Goal: Task Accomplishment & Management: Manage account settings

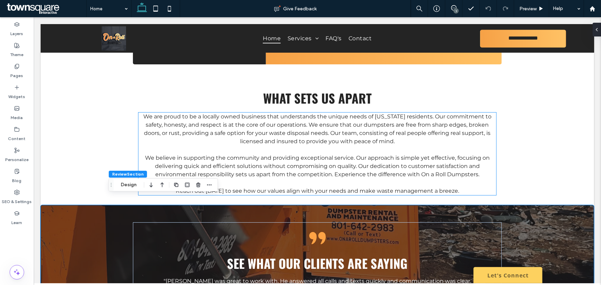
scroll to position [833, 0]
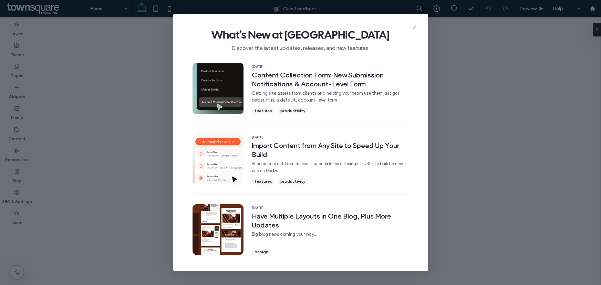
click at [413, 29] on icon at bounding box center [415, 28] width 6 height 6
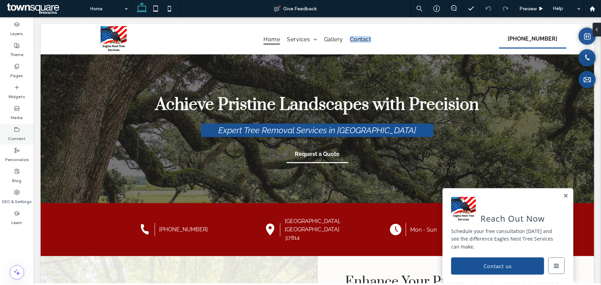
click at [14, 131] on icon at bounding box center [17, 130] width 6 height 6
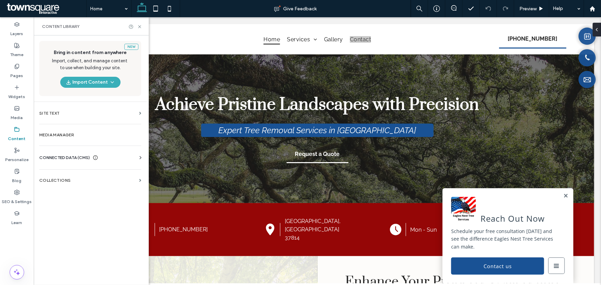
click at [117, 161] on div "Business Info Business Text Business Images Find and Replace" at bounding box center [91, 164] width 105 height 6
click at [134, 158] on div "CONNECTED DATA (CMS)" at bounding box center [91, 157] width 105 height 7
click at [70, 172] on label "Business Info" at bounding box center [92, 174] width 94 height 5
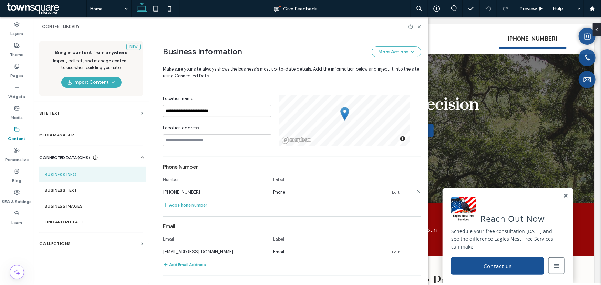
scroll to position [149, 0]
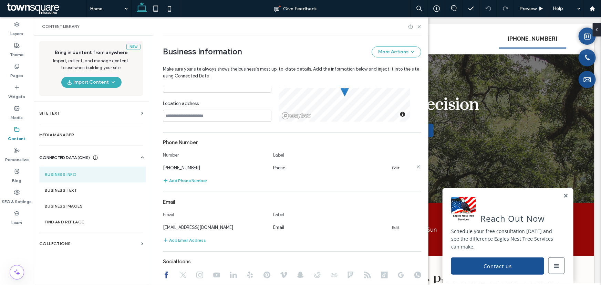
click at [393, 169] on link "Edit" at bounding box center [396, 168] width 8 height 6
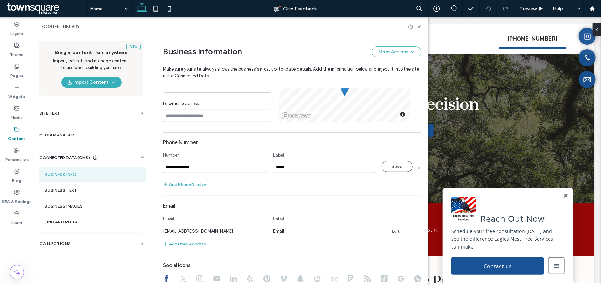
click at [220, 165] on input "**********" at bounding box center [214, 167] width 103 height 12
type input "**********"
click at [387, 168] on button "Save" at bounding box center [397, 166] width 31 height 11
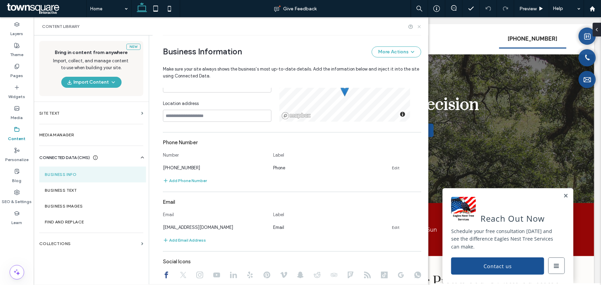
click at [418, 27] on icon at bounding box center [419, 26] width 5 height 5
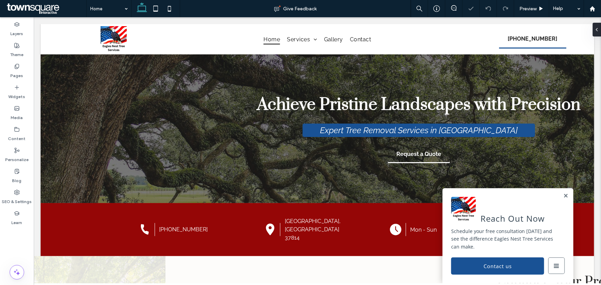
scroll to position [0, 0]
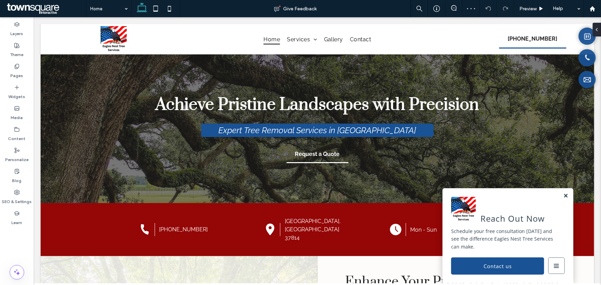
click at [563, 195] on link at bounding box center [565, 196] width 5 height 6
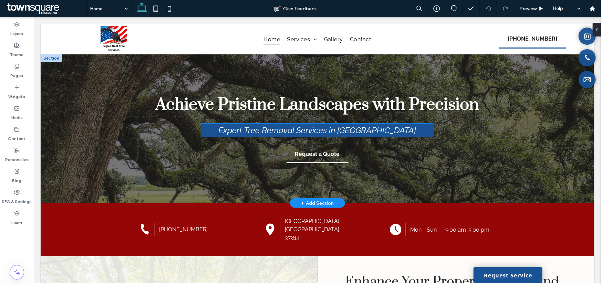
click at [385, 133] on span "Expert Tree Removal Services in Morristow" at bounding box center [317, 130] width 198 height 10
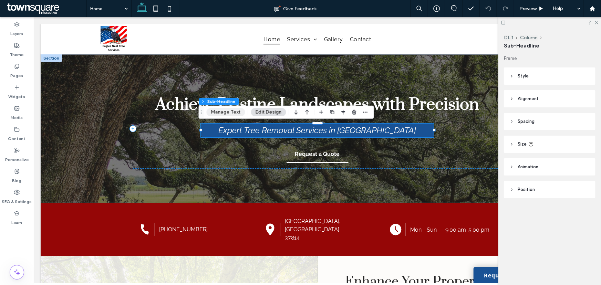
click at [235, 114] on button "Manage Text" at bounding box center [226, 112] width 39 height 8
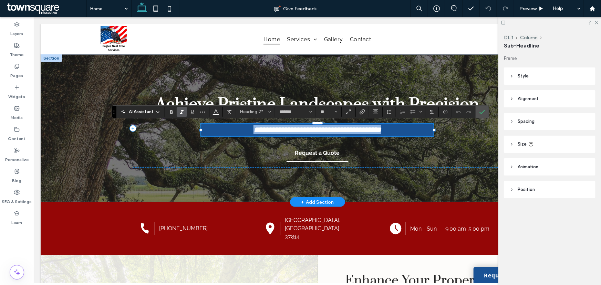
click at [360, 129] on span "**********" at bounding box center [317, 129] width 128 height 8
drag, startPoint x: 357, startPoint y: 130, endPoint x: 391, endPoint y: 134, distance: 34.0
click at [381, 134] on span "**********" at bounding box center [317, 129] width 128 height 8
type input "**"
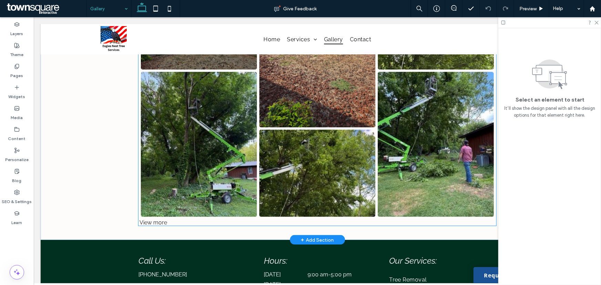
scroll to position [282, 0]
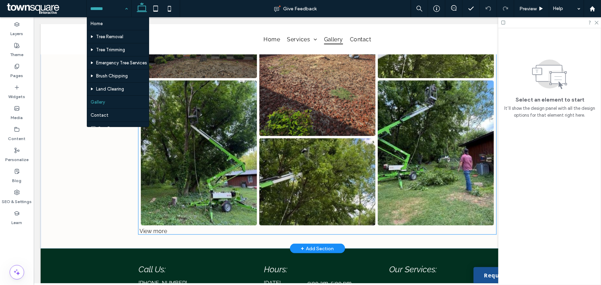
click at [152, 232] on div "View more" at bounding box center [317, 231] width 358 height 7
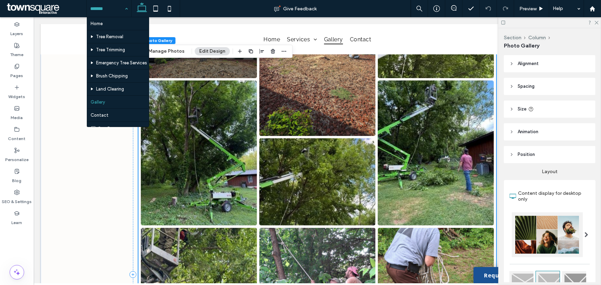
scroll to position [609, 0]
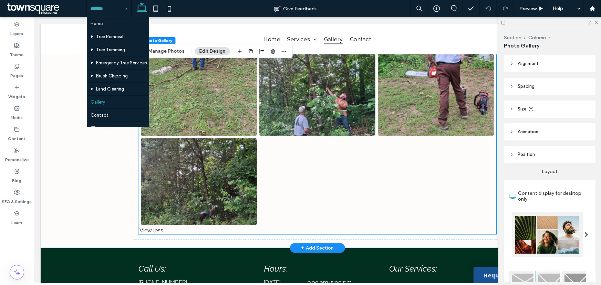
click at [318, 205] on div at bounding box center [317, 182] width 119 height 90
click at [170, 52] on button "Manage Photos" at bounding box center [166, 51] width 45 height 8
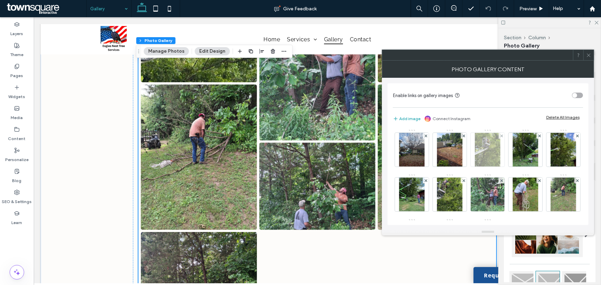
scroll to position [0, 0]
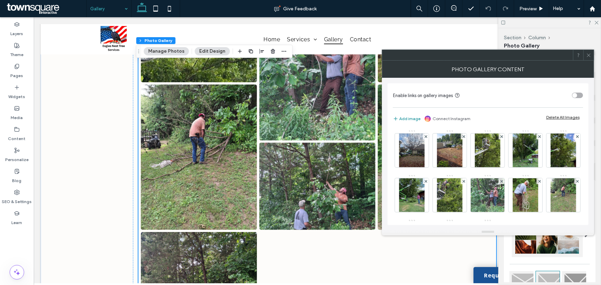
click at [398, 117] on icon "button" at bounding box center [396, 119] width 6 height 6
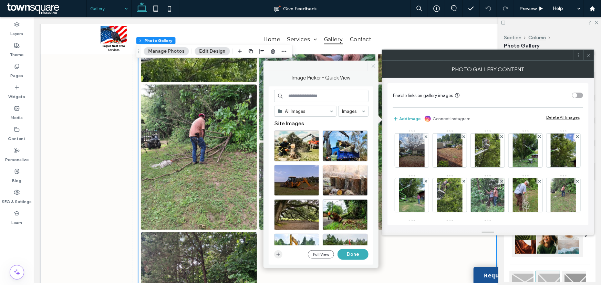
click at [278, 254] on use "button" at bounding box center [279, 255] width 4 height 4
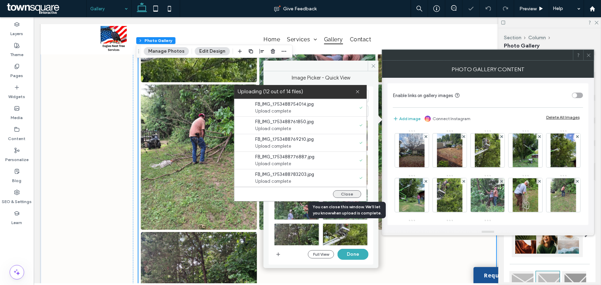
click at [350, 192] on button "Close" at bounding box center [347, 195] width 28 height 8
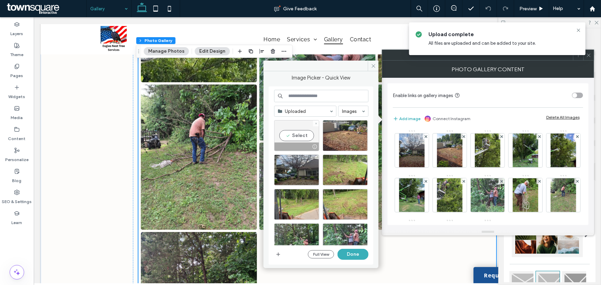
click at [311, 127] on div "Select" at bounding box center [296, 135] width 45 height 31
click at [316, 124] on icon at bounding box center [316, 123] width 3 height 3
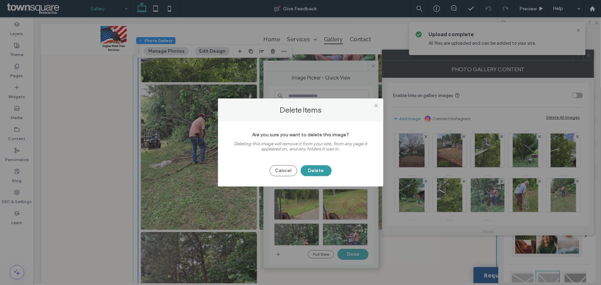
click at [307, 174] on button "Delete" at bounding box center [316, 170] width 31 height 11
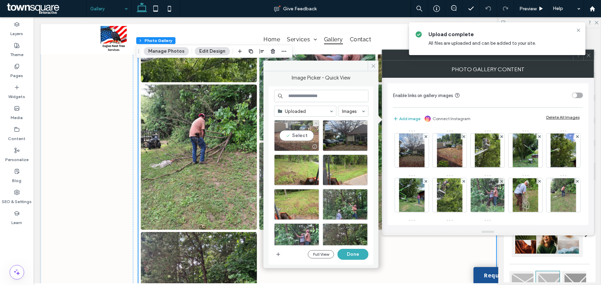
click at [297, 136] on div "Select" at bounding box center [296, 135] width 45 height 31
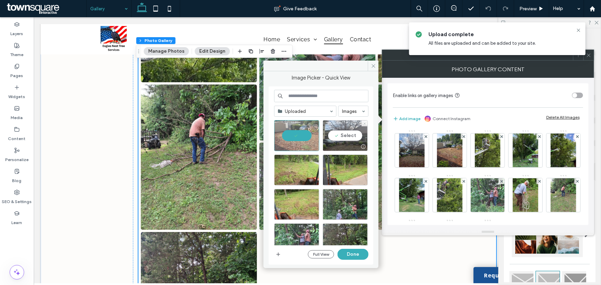
click at [335, 135] on div "Select" at bounding box center [345, 135] width 45 height 31
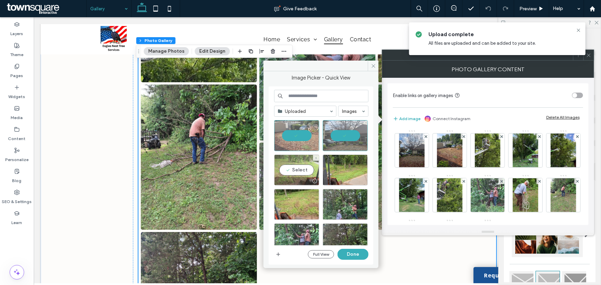
click at [296, 170] on div "Select" at bounding box center [296, 170] width 45 height 31
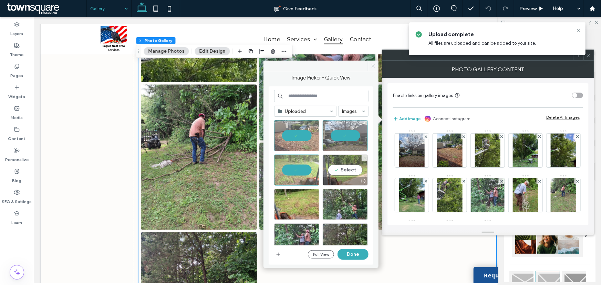
click at [338, 172] on div "Select" at bounding box center [345, 170] width 45 height 31
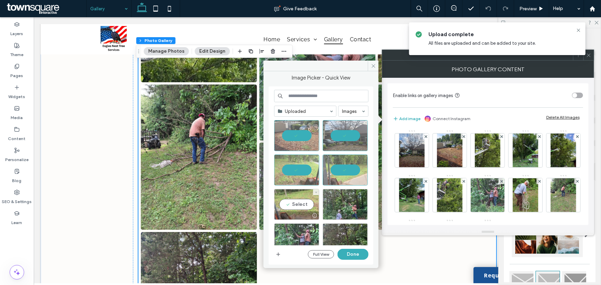
click at [301, 205] on div "Select" at bounding box center [296, 204] width 45 height 31
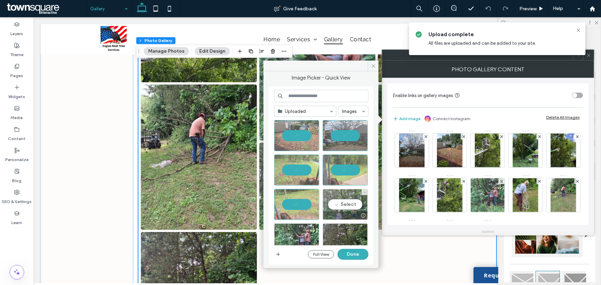
click at [334, 205] on div "Select" at bounding box center [345, 204] width 45 height 31
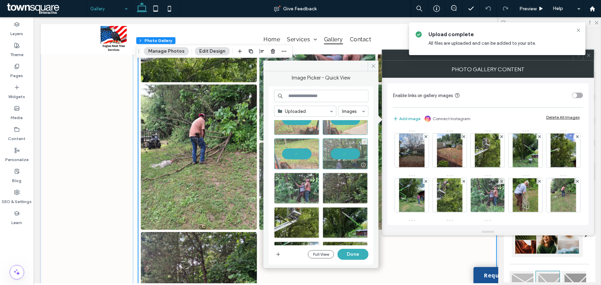
scroll to position [62, 0]
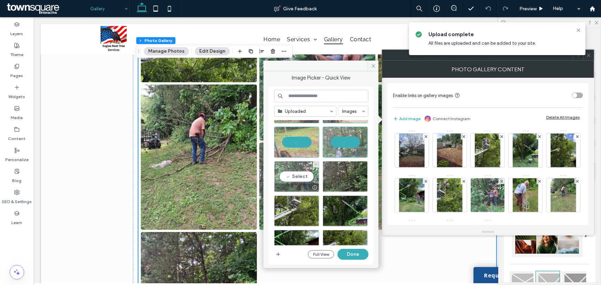
click at [297, 175] on div "Select" at bounding box center [296, 176] width 45 height 31
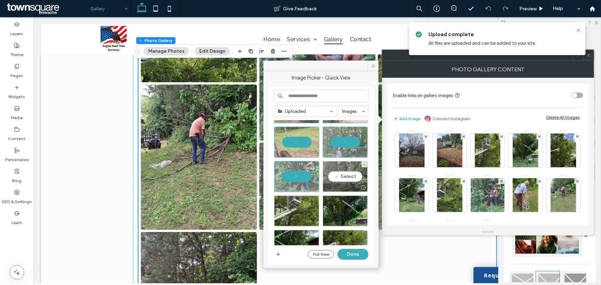
click at [336, 175] on div "Select" at bounding box center [345, 176] width 45 height 31
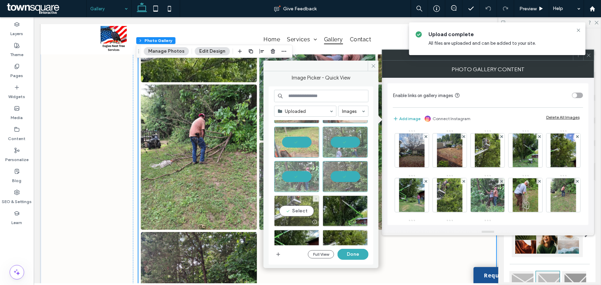
click at [303, 211] on div "Select" at bounding box center [296, 211] width 45 height 31
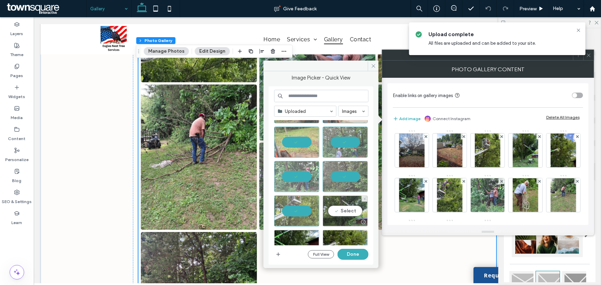
click at [340, 210] on div "Select" at bounding box center [345, 211] width 45 height 31
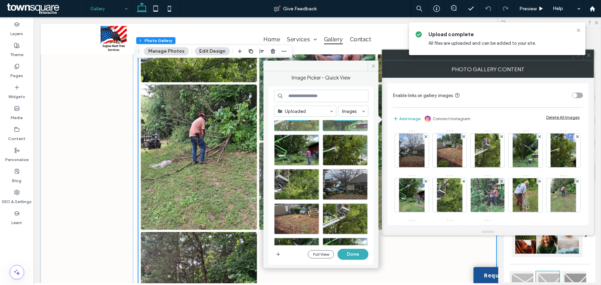
scroll to position [156, 0]
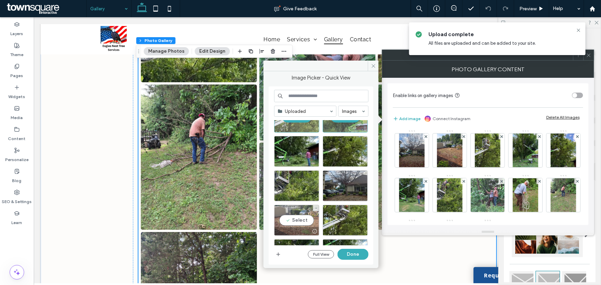
click at [303, 218] on div "Select" at bounding box center [296, 220] width 45 height 31
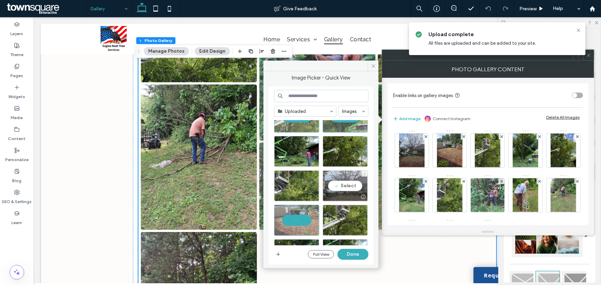
click at [352, 185] on div "Select" at bounding box center [345, 186] width 45 height 31
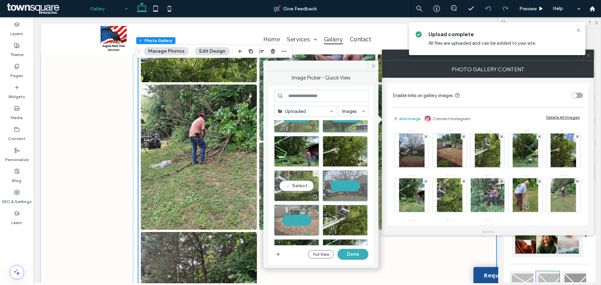
click at [305, 186] on div "Select" at bounding box center [296, 186] width 45 height 31
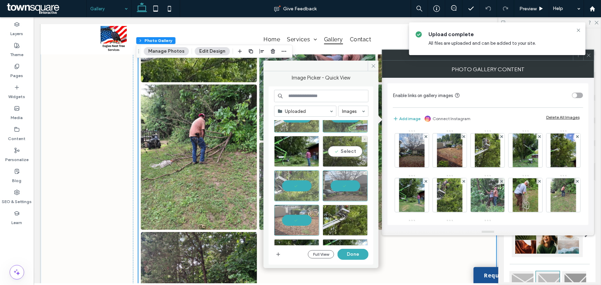
click at [341, 149] on div "Select" at bounding box center [345, 151] width 45 height 31
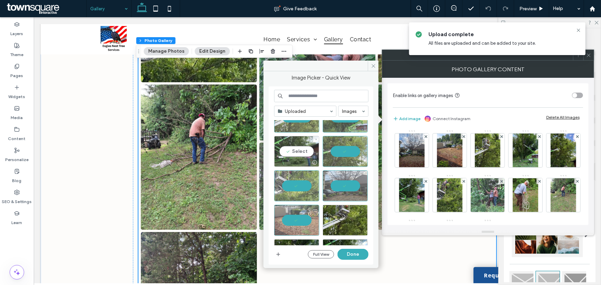
click at [308, 148] on div "Select" at bounding box center [296, 151] width 45 height 31
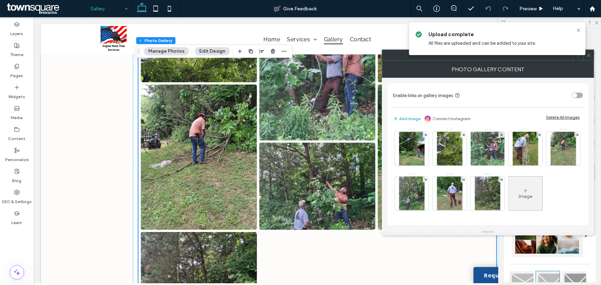
scroll to position [91, 0]
click at [410, 119] on button "Add image" at bounding box center [407, 119] width 28 height 8
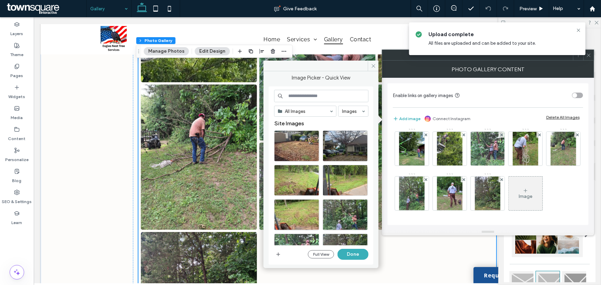
click at [500, 192] on div "Image" at bounding box center [488, 150] width 190 height 134
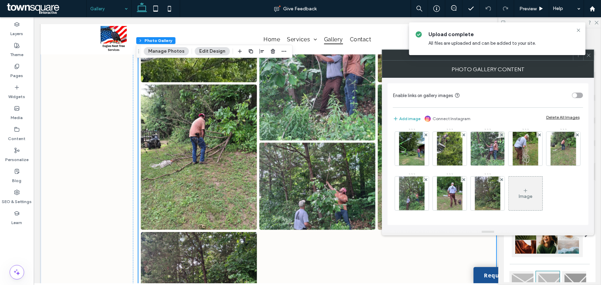
scroll to position [0, 0]
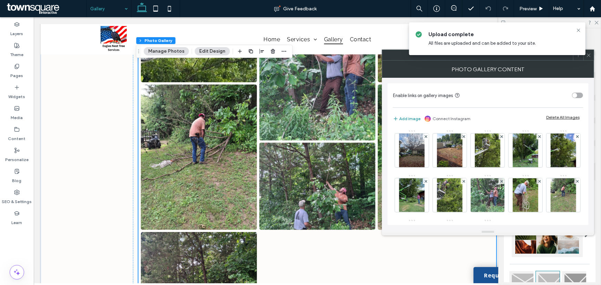
click at [407, 118] on button "Add image" at bounding box center [407, 119] width 28 height 8
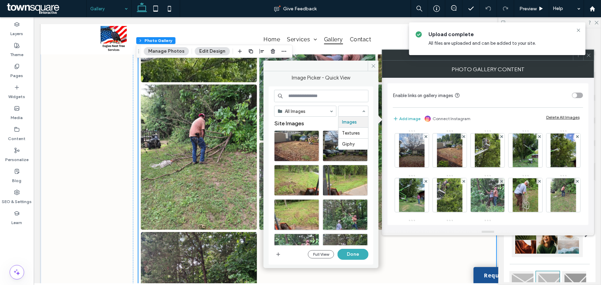
click at [353, 112] on input at bounding box center [351, 111] width 19 height 5
click at [280, 254] on icon "button" at bounding box center [279, 255] width 6 height 6
click at [356, 253] on button "Done" at bounding box center [353, 254] width 31 height 11
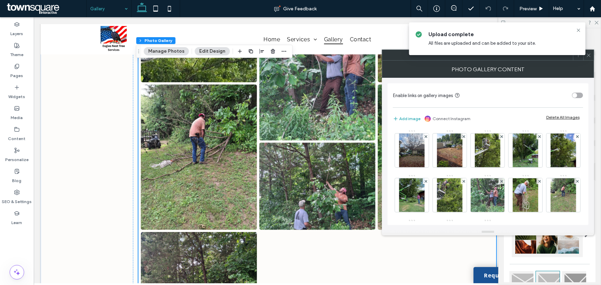
click at [590, 61] on div "Photo Gallery Content" at bounding box center [488, 69] width 212 height 17
click at [590, 58] on span at bounding box center [589, 55] width 5 height 10
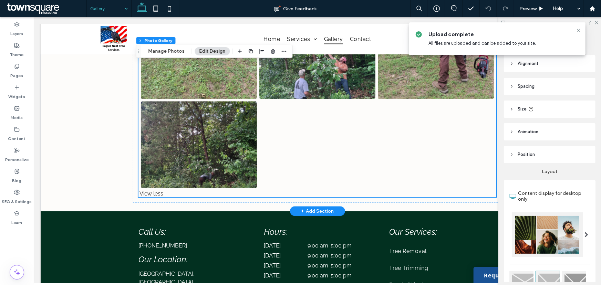
scroll to position [641, 0]
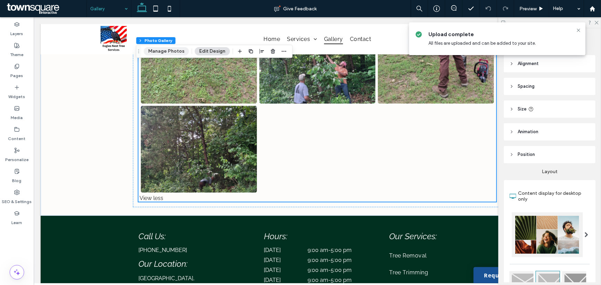
click at [163, 54] on button "Manage Photos" at bounding box center [166, 51] width 45 height 8
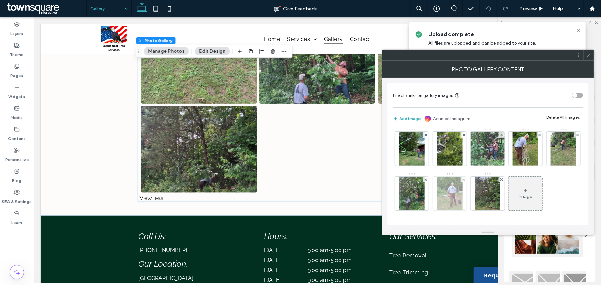
scroll to position [91, 0]
click at [509, 185] on div "Image" at bounding box center [526, 193] width 34 height 32
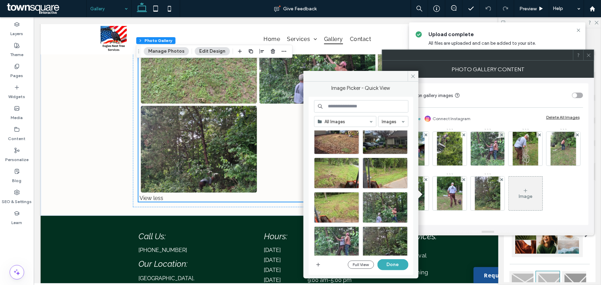
scroll to position [0, 0]
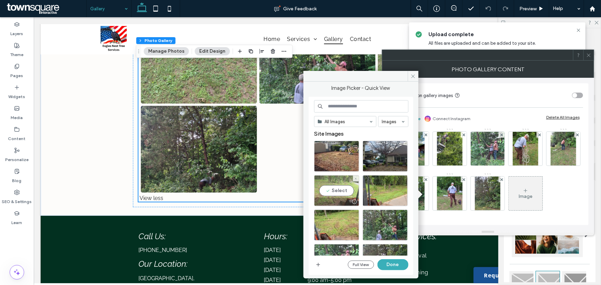
click at [337, 191] on div "Select" at bounding box center [336, 190] width 45 height 31
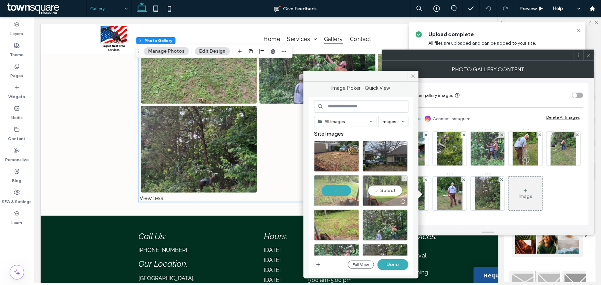
click at [382, 190] on div "Select" at bounding box center [385, 190] width 45 height 31
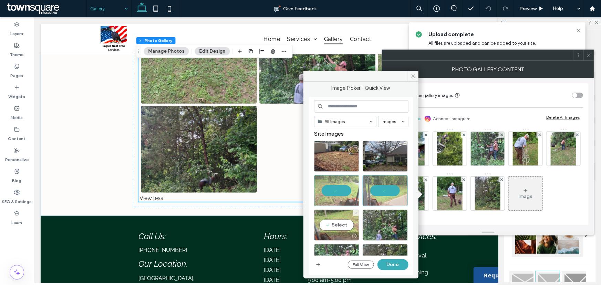
click at [343, 219] on div "Select" at bounding box center [336, 225] width 45 height 31
click at [392, 265] on button "Done" at bounding box center [393, 265] width 31 height 11
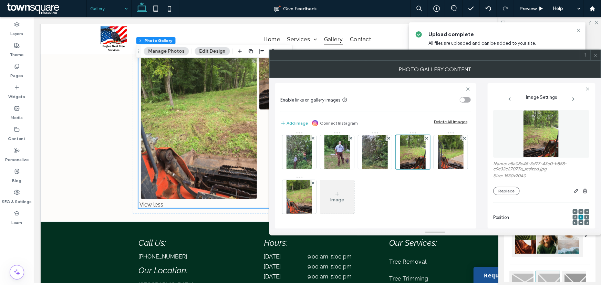
scroll to position [43, 0]
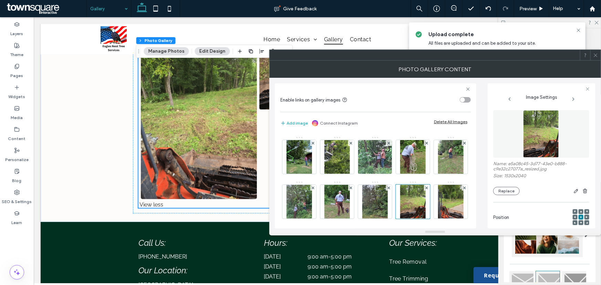
click at [596, 57] on icon at bounding box center [595, 55] width 5 height 5
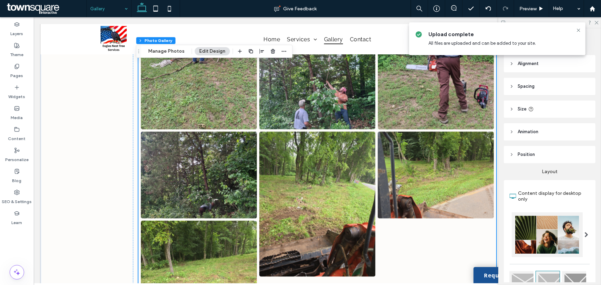
scroll to position [627, 0]
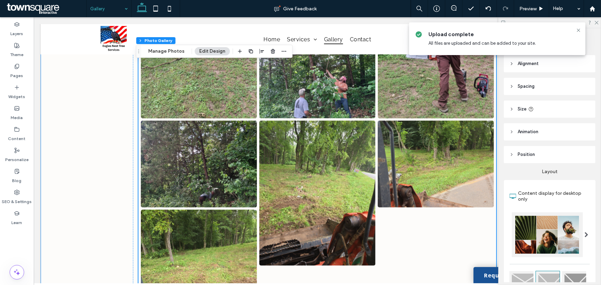
click at [83, 80] on div "Button Button Button Button Button Button Button Button Button Button Button Bu…" at bounding box center [317, 4] width 554 height 749
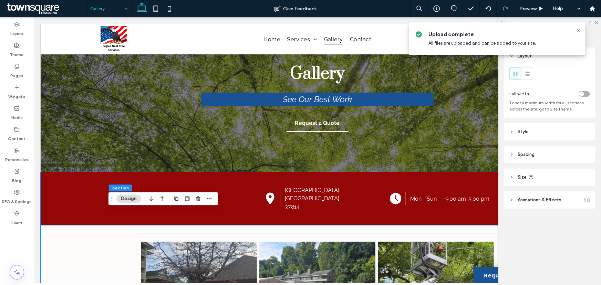
scroll to position [0, 0]
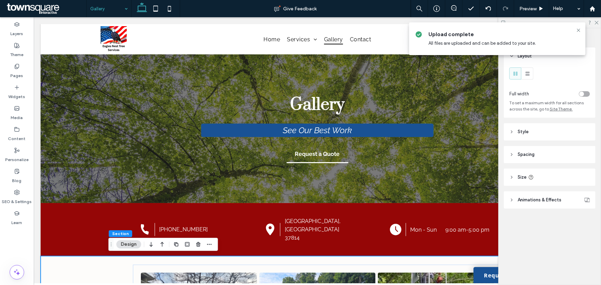
click at [400, 4] on div "Give Feedback" at bounding box center [295, 8] width 231 height 17
click at [578, 30] on use at bounding box center [578, 30] width 3 height 3
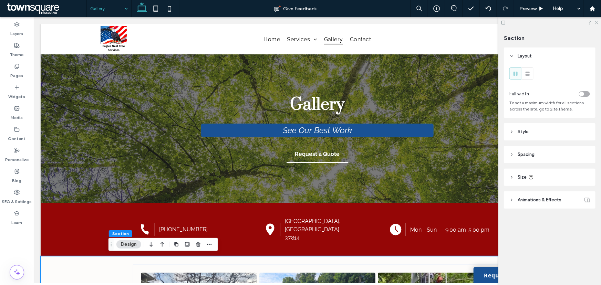
click at [595, 23] on icon at bounding box center [596, 22] width 4 height 4
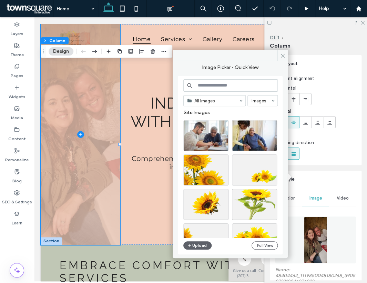
scroll to position [62, 0]
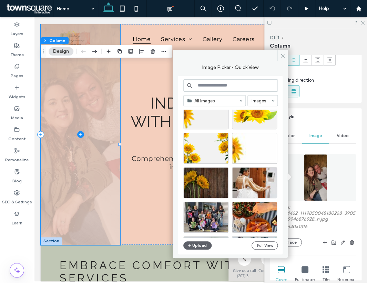
click at [79, 106] on span at bounding box center [81, 134] width 80 height 221
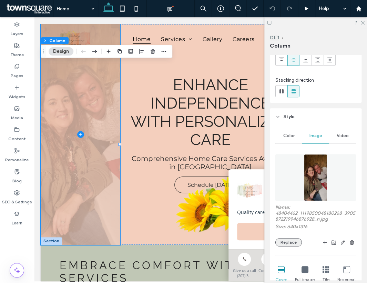
click at [284, 241] on button "Replace" at bounding box center [288, 242] width 27 height 8
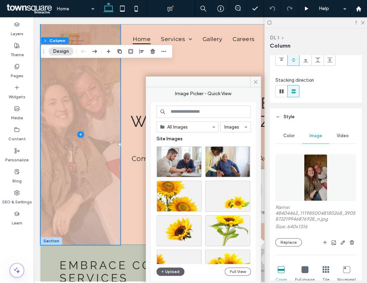
click at [308, 178] on img at bounding box center [315, 177] width 23 height 47
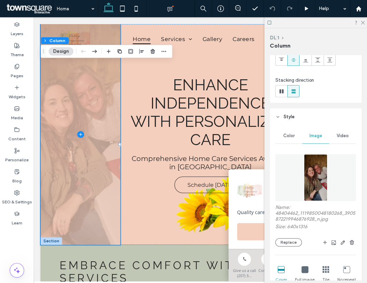
scroll to position [94, 0]
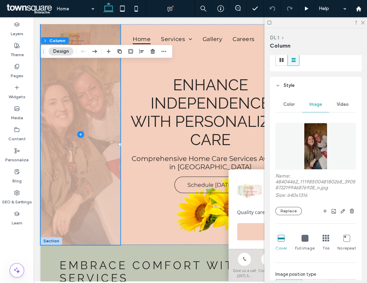
click at [308, 157] on img at bounding box center [315, 146] width 23 height 47
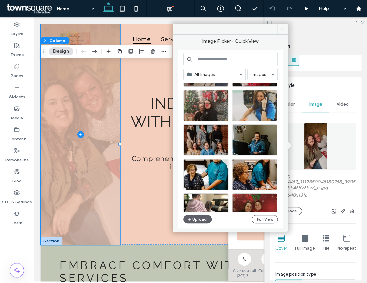
scroll to position [646, 0]
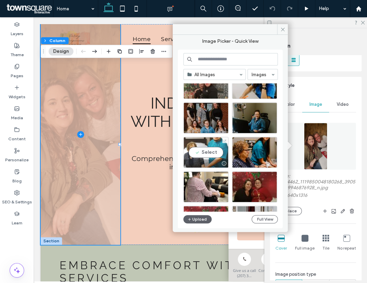
click at [204, 148] on div "Select" at bounding box center [205, 152] width 45 height 31
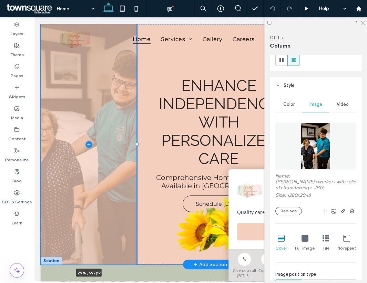
drag, startPoint x: 119, startPoint y: 143, endPoint x: 136, endPoint y: 152, distance: 19.6
click at [41, 24] on div at bounding box center [41, 24] width 0 height 0
type input "**"
type input "*****"
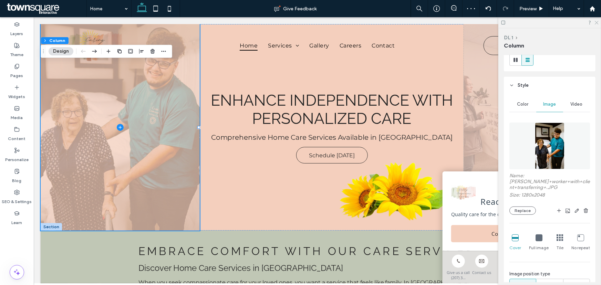
click at [367, 23] on icon at bounding box center [596, 22] width 4 height 4
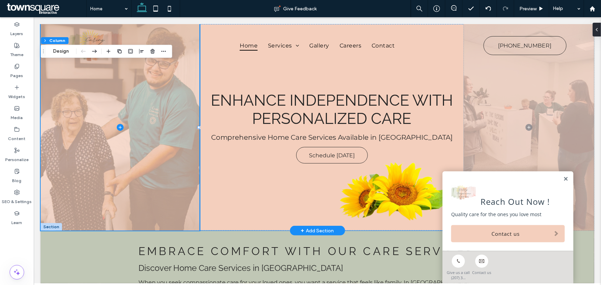
click at [367, 121] on div "Enhance Independence with Personalized Care Comprehensive Home Care Services Av…" at bounding box center [332, 127] width 264 height 207
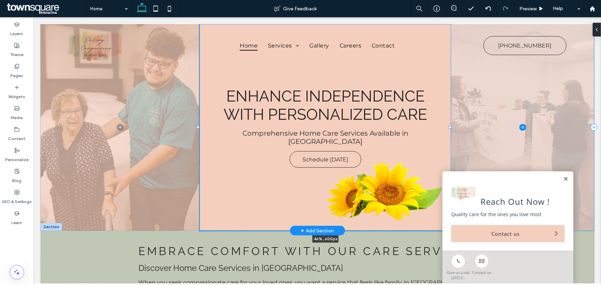
drag, startPoint x: 461, startPoint y: 127, endPoint x: 450, endPoint y: 127, distance: 10.7
click at [367, 127] on div at bounding box center [450, 127] width 3 height 3
type input "**"
type input "*****"
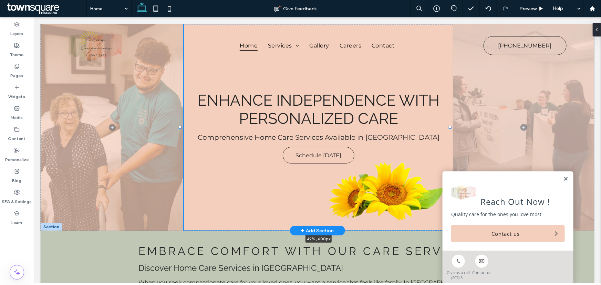
drag, startPoint x: 196, startPoint y: 128, endPoint x: 180, endPoint y: 128, distance: 16.5
click at [180, 128] on div at bounding box center [180, 127] width 3 height 3
type input "**"
type input "*****"
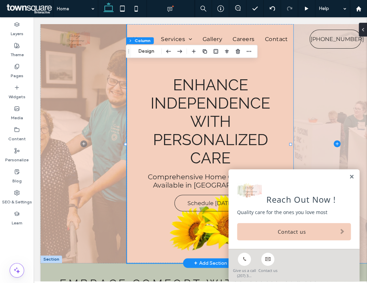
click at [346, 121] on span at bounding box center [337, 143] width 87 height 239
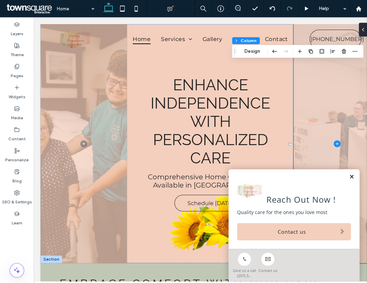
click at [349, 174] on link at bounding box center [351, 177] width 5 height 6
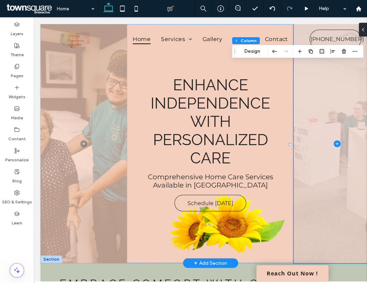
click at [351, 121] on span at bounding box center [337, 143] width 87 height 239
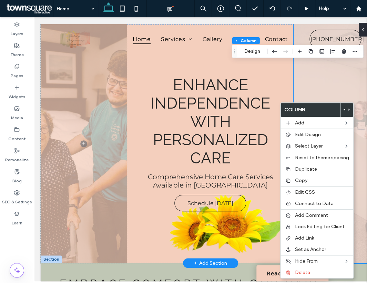
click at [350, 95] on span at bounding box center [337, 143] width 87 height 239
